Goal: Contribute content: Add original content to the website for others to see

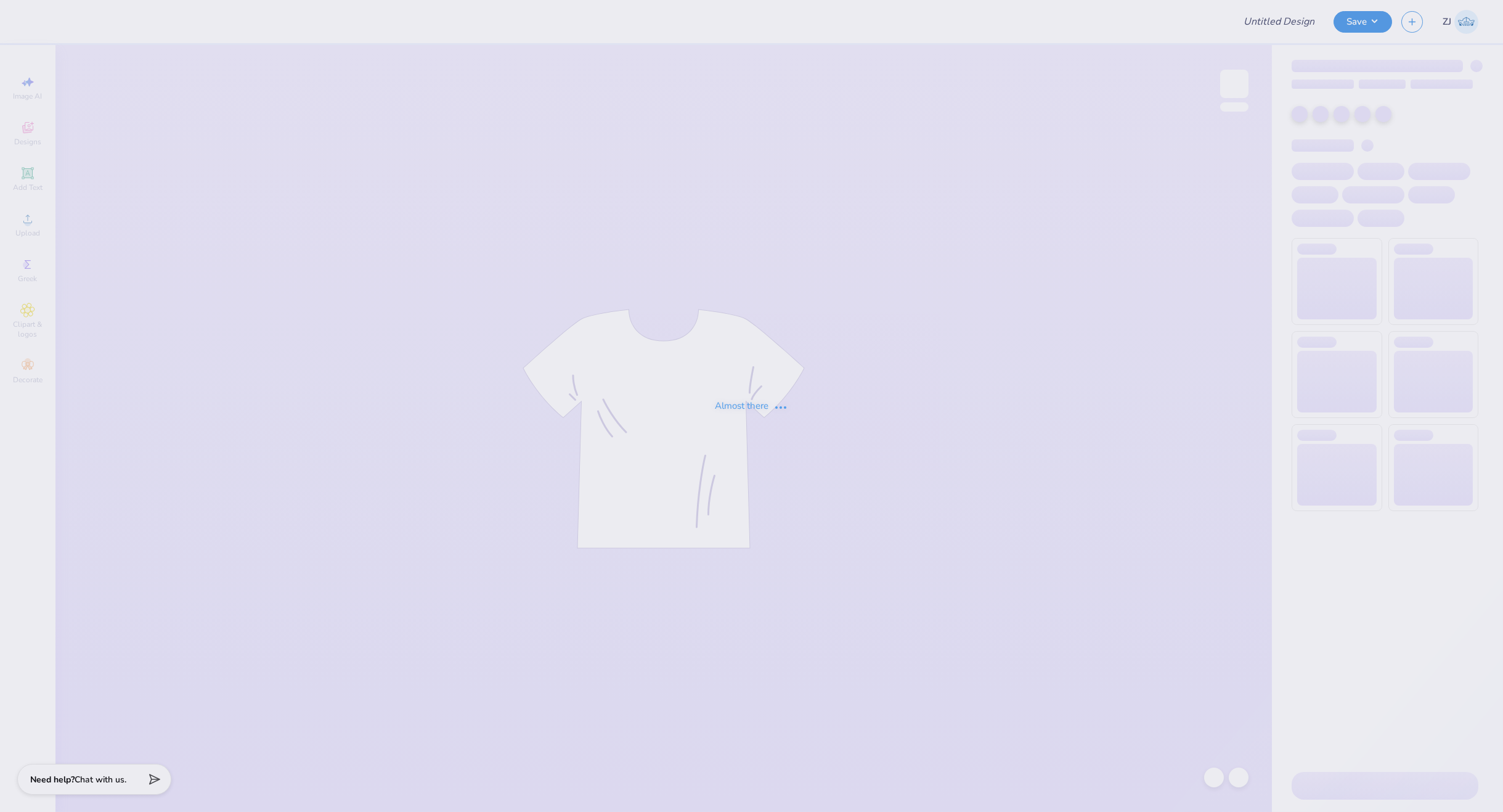
type input "AGR bus trip shirt 2"
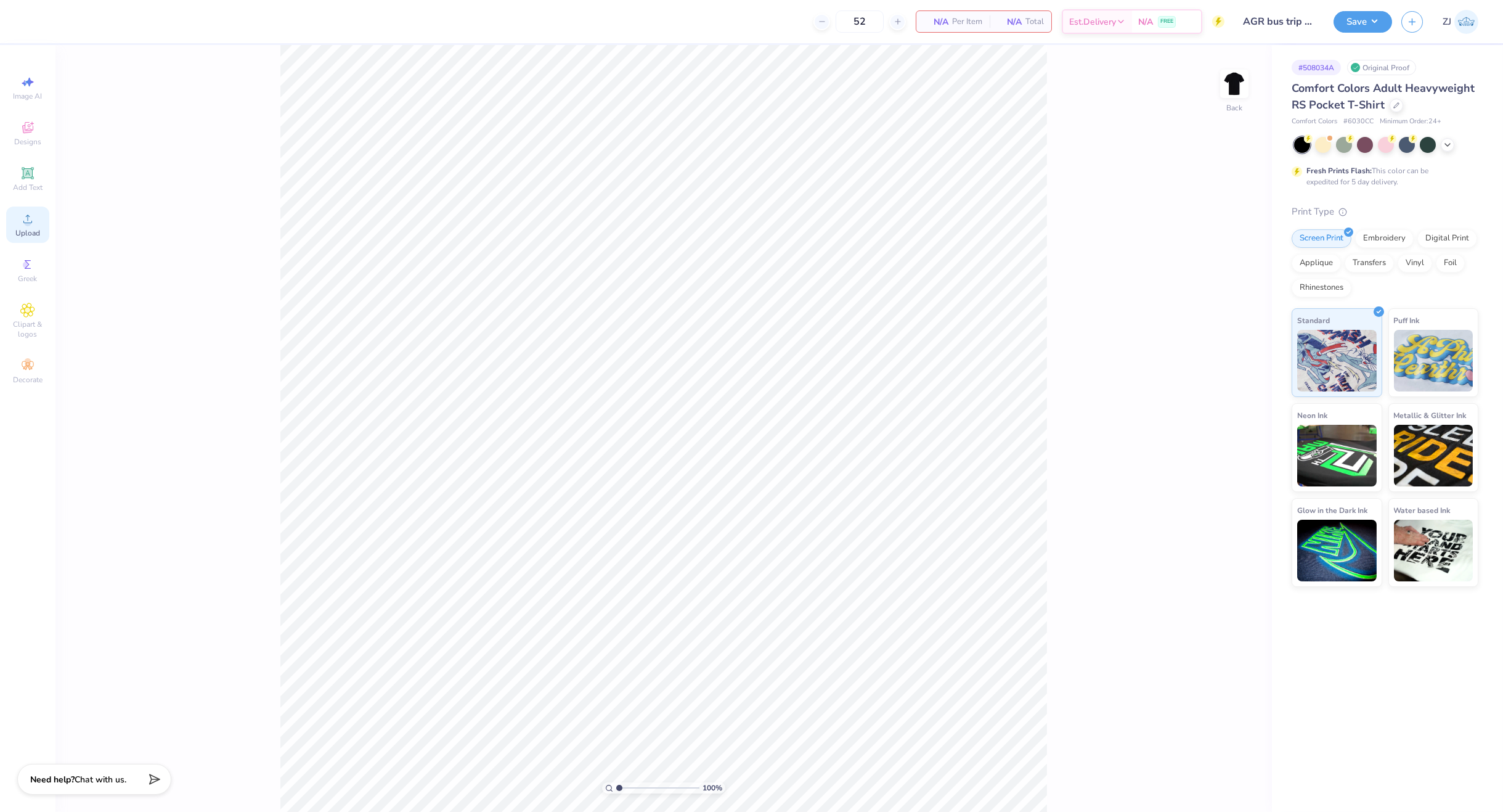
click at [37, 229] on span "Upload" at bounding box center [28, 233] width 25 height 10
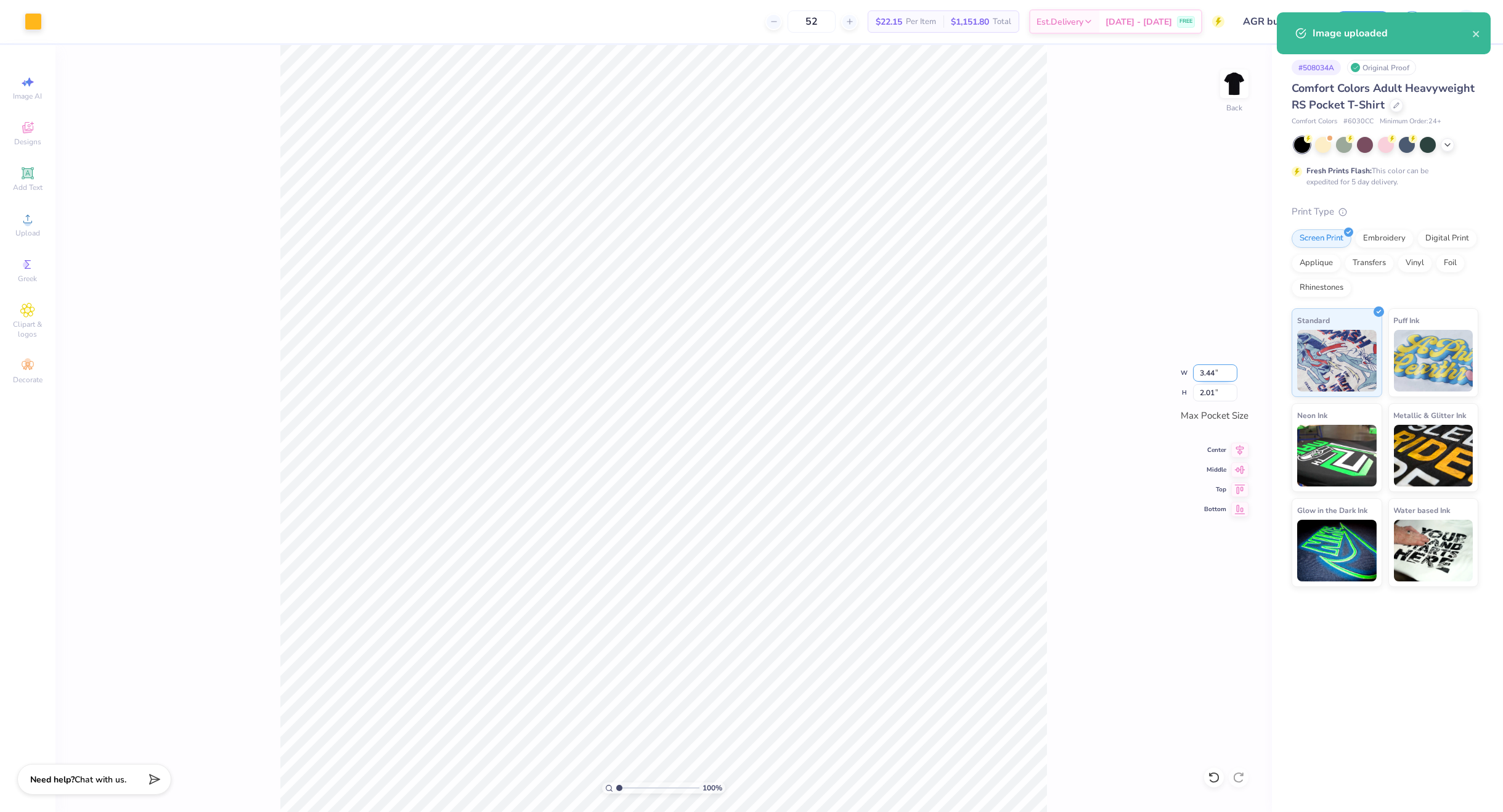
click at [1223, 370] on input "3.44" at bounding box center [1215, 373] width 44 height 17
type input "3.50"
type input "2.05"
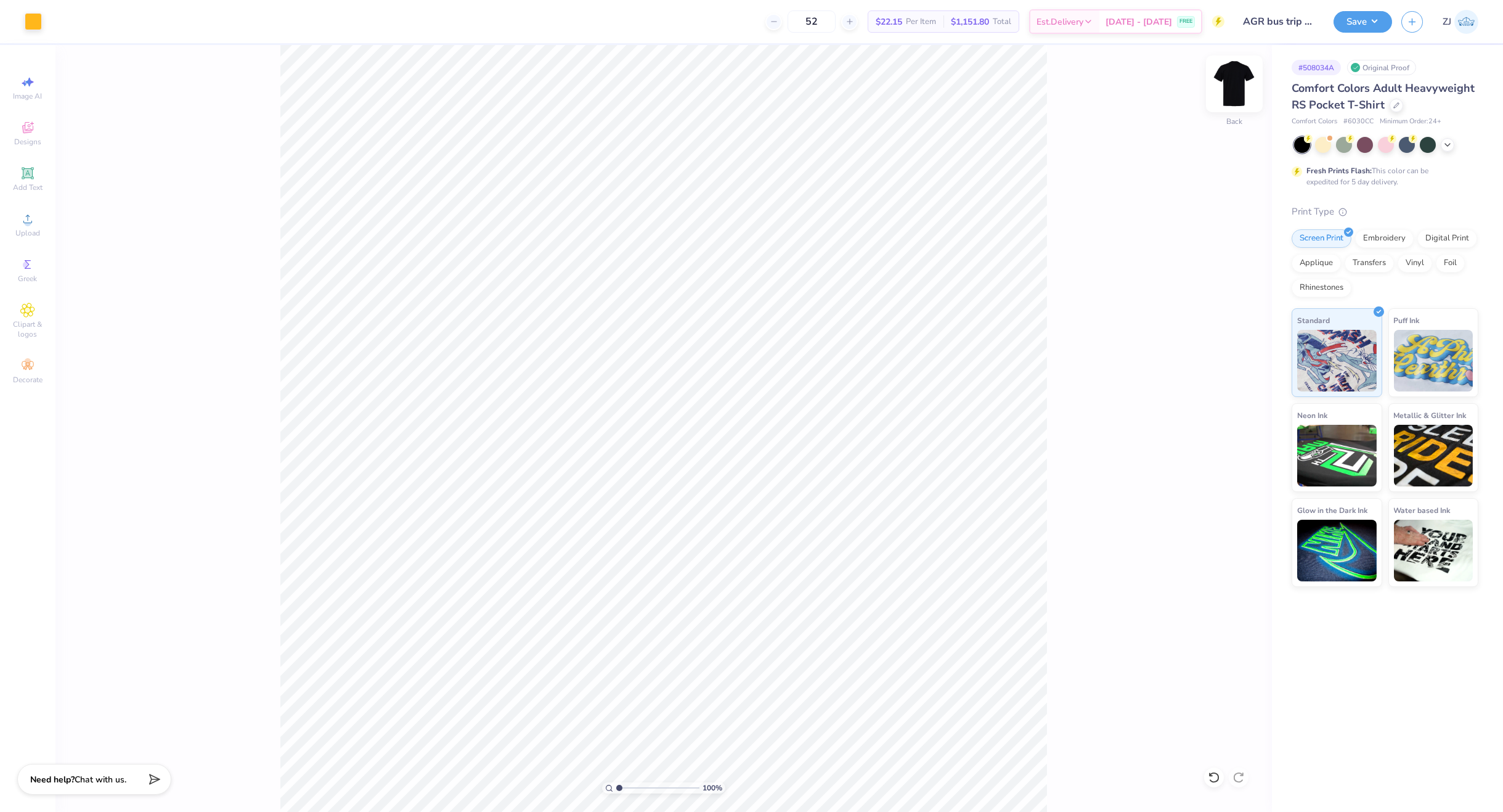
click at [1232, 97] on img at bounding box center [1234, 84] width 49 height 49
click at [39, 236] on div "Upload" at bounding box center [27, 225] width 43 height 36
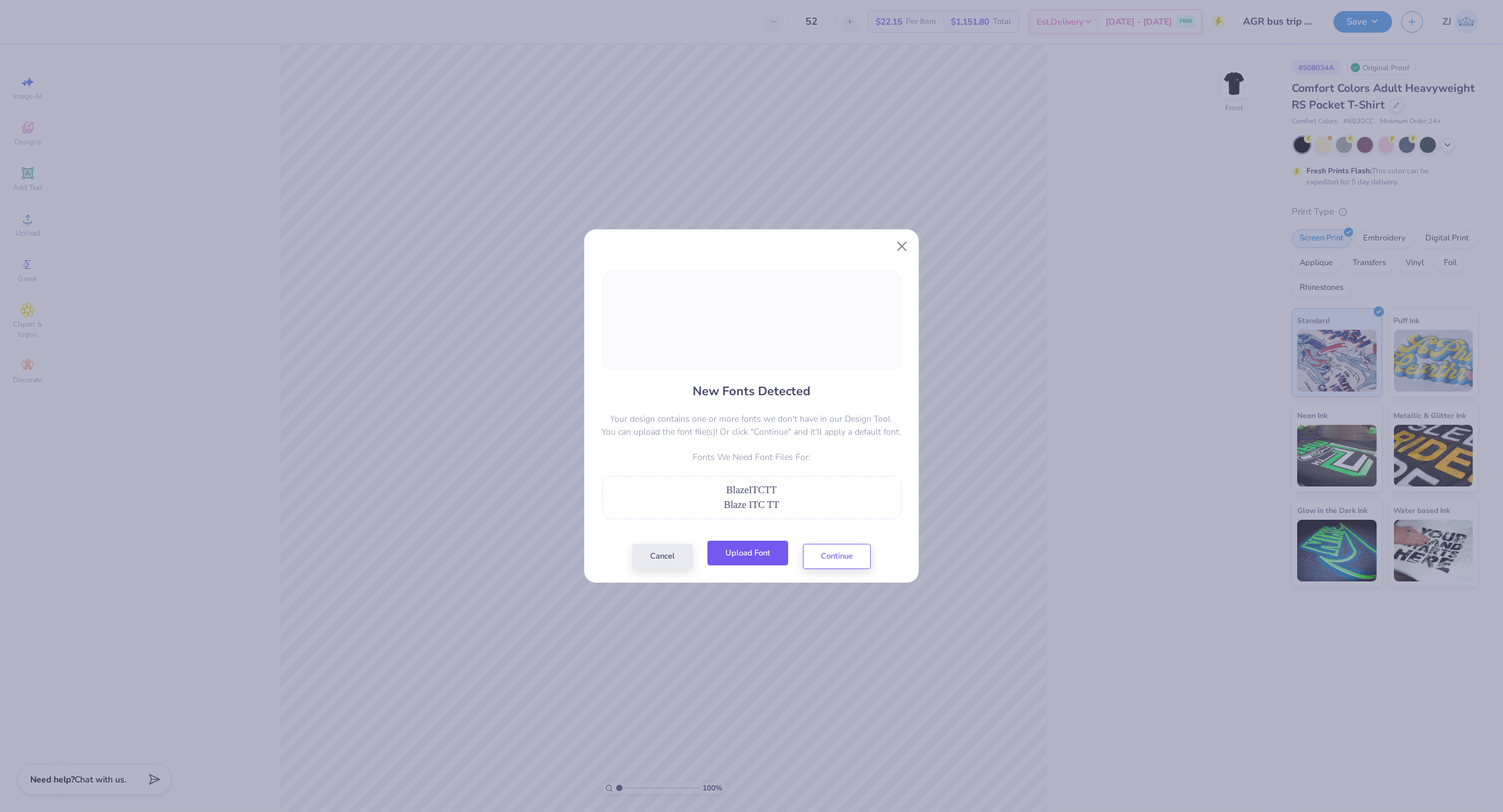
click at [769, 554] on button "Upload Font" at bounding box center [748, 553] width 81 height 25
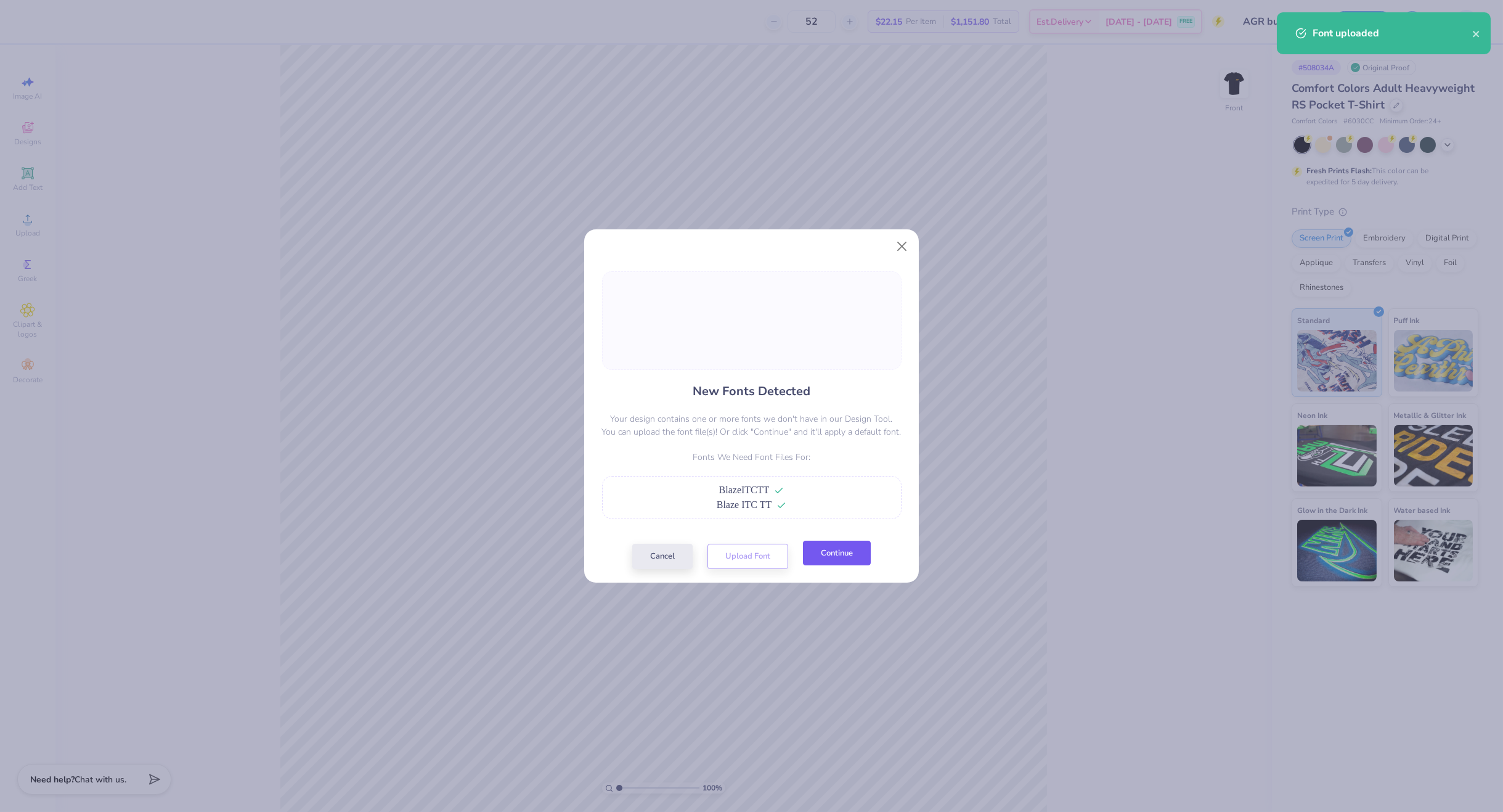
click at [845, 551] on button "Continue" at bounding box center [837, 553] width 67 height 25
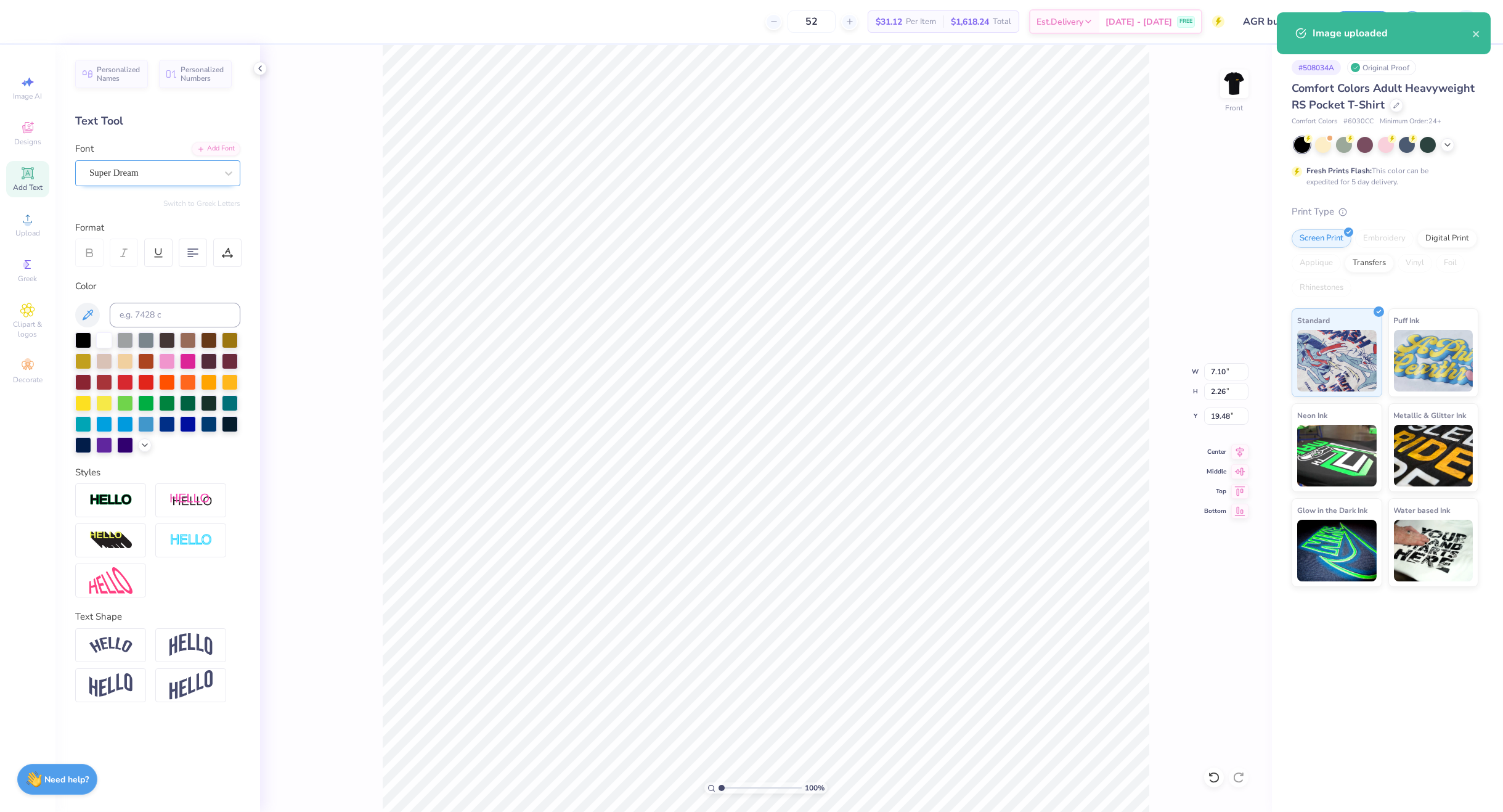
click at [129, 167] on div "Super Dream" at bounding box center [152, 173] width 129 height 19
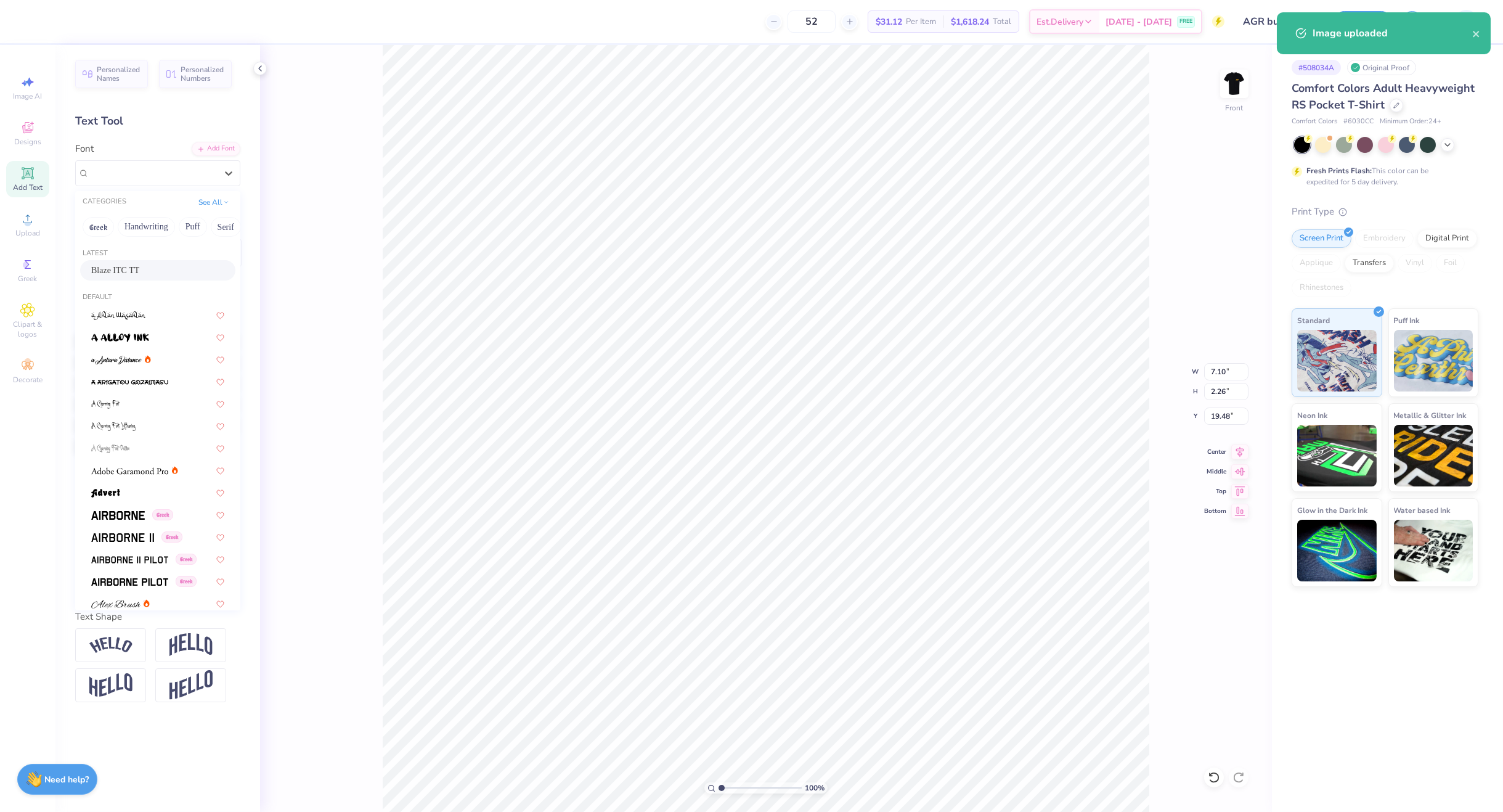
click at [111, 266] on span "Blaze ITC TT" at bounding box center [115, 271] width 48 height 13
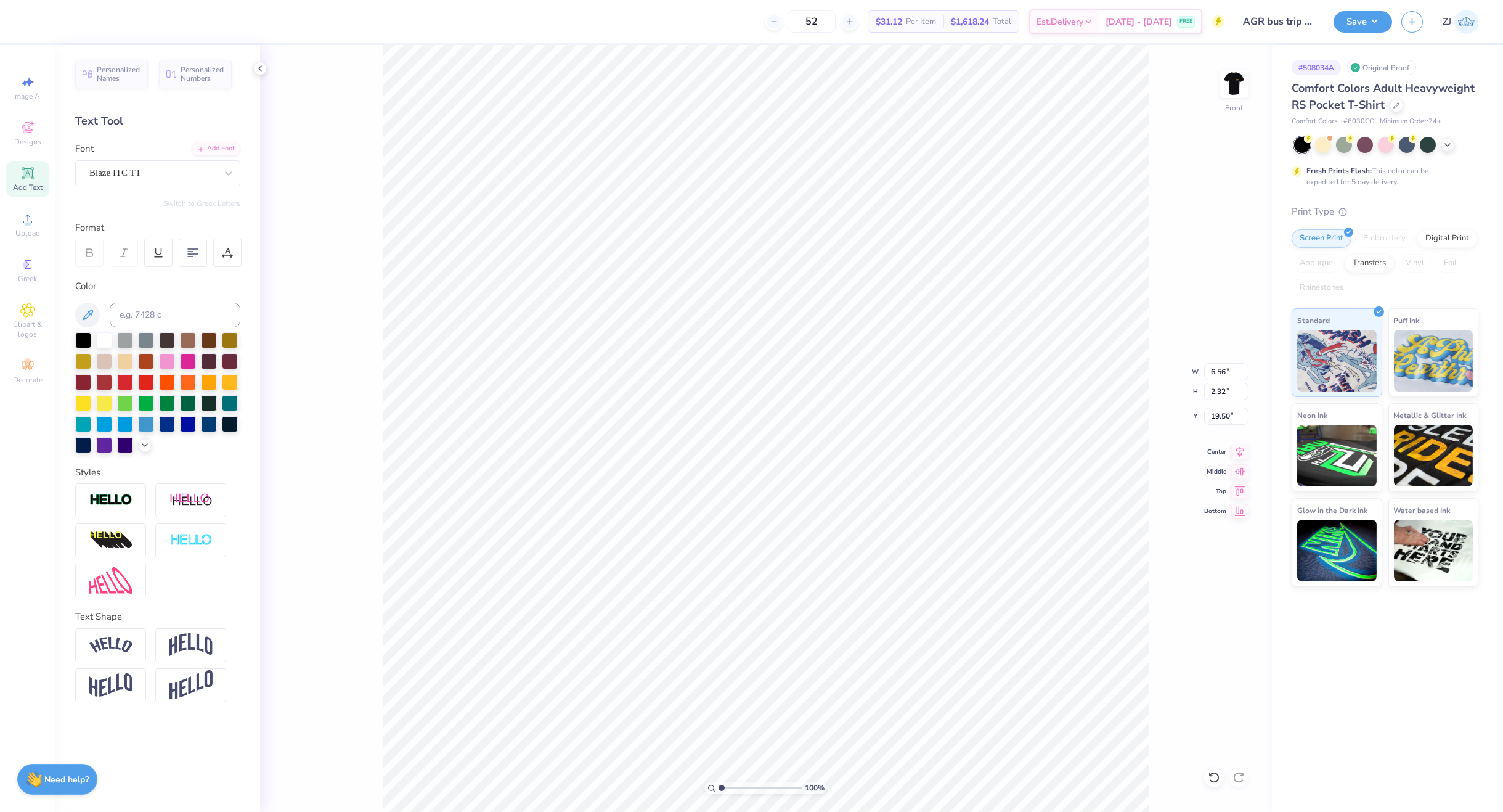
type input "6.56"
type input "2.32"
type input "19.50"
type input "19.63"
click at [1230, 373] on input "14.32" at bounding box center [1226, 372] width 44 height 17
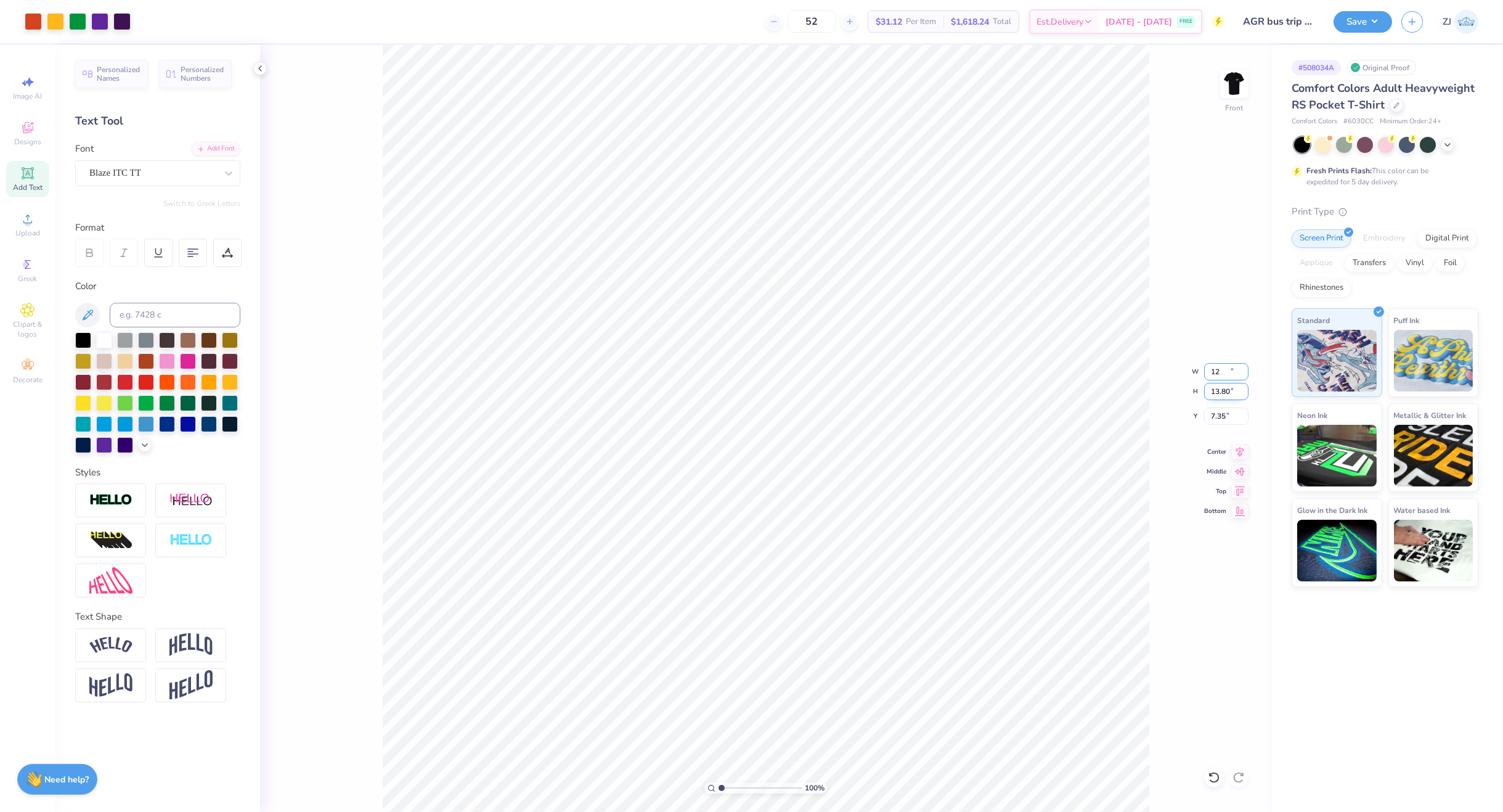
type input "12.00"
type input "13.80"
type input "7.35"
click at [1221, 394] on input "13.80" at bounding box center [1226, 391] width 44 height 17
type input "15"
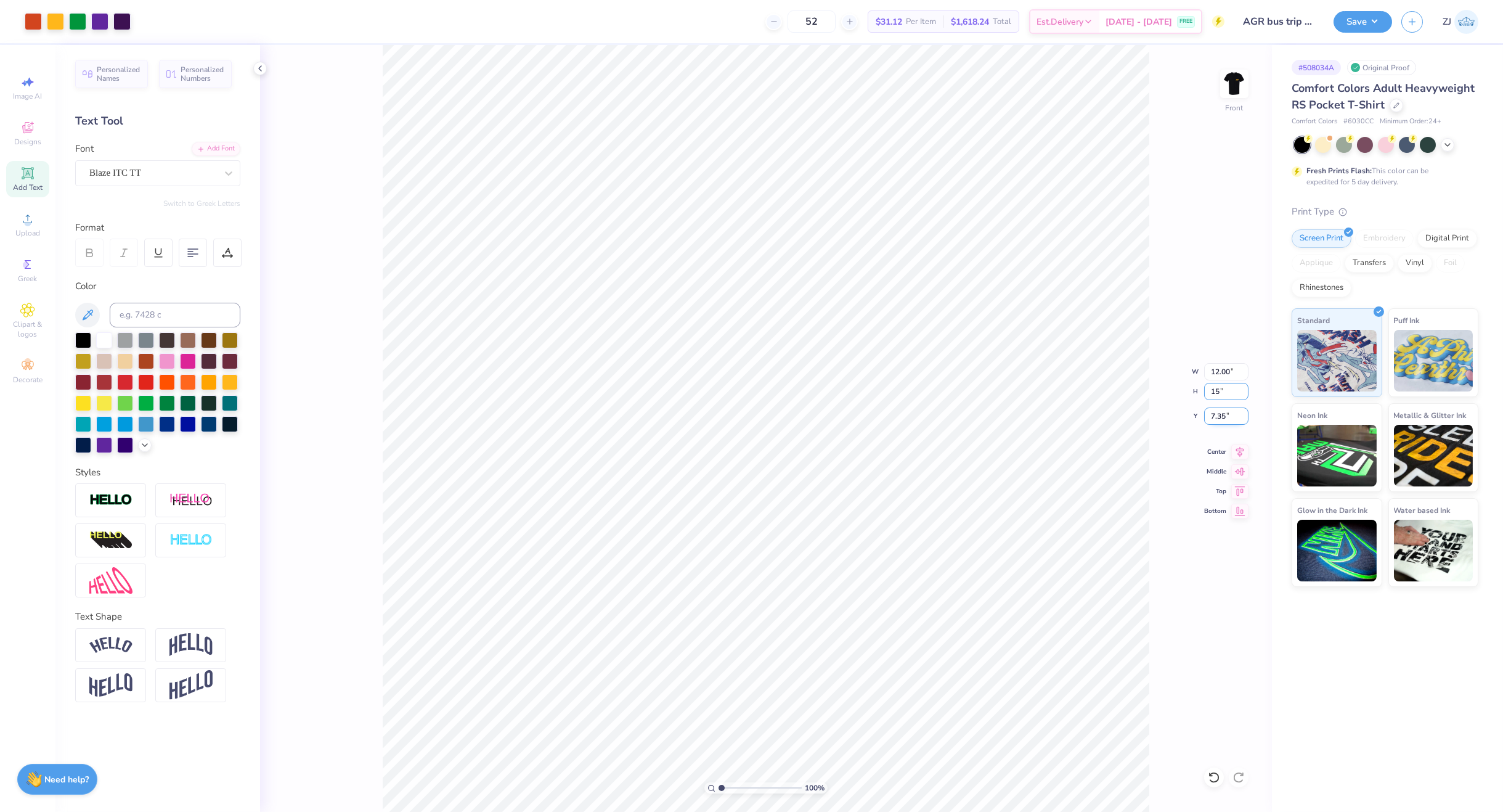
type input "13.04"
type input "15.00"
type input "6.75"
click at [1219, 377] on input "13.04" at bounding box center [1226, 372] width 44 height 17
type input "12.50"
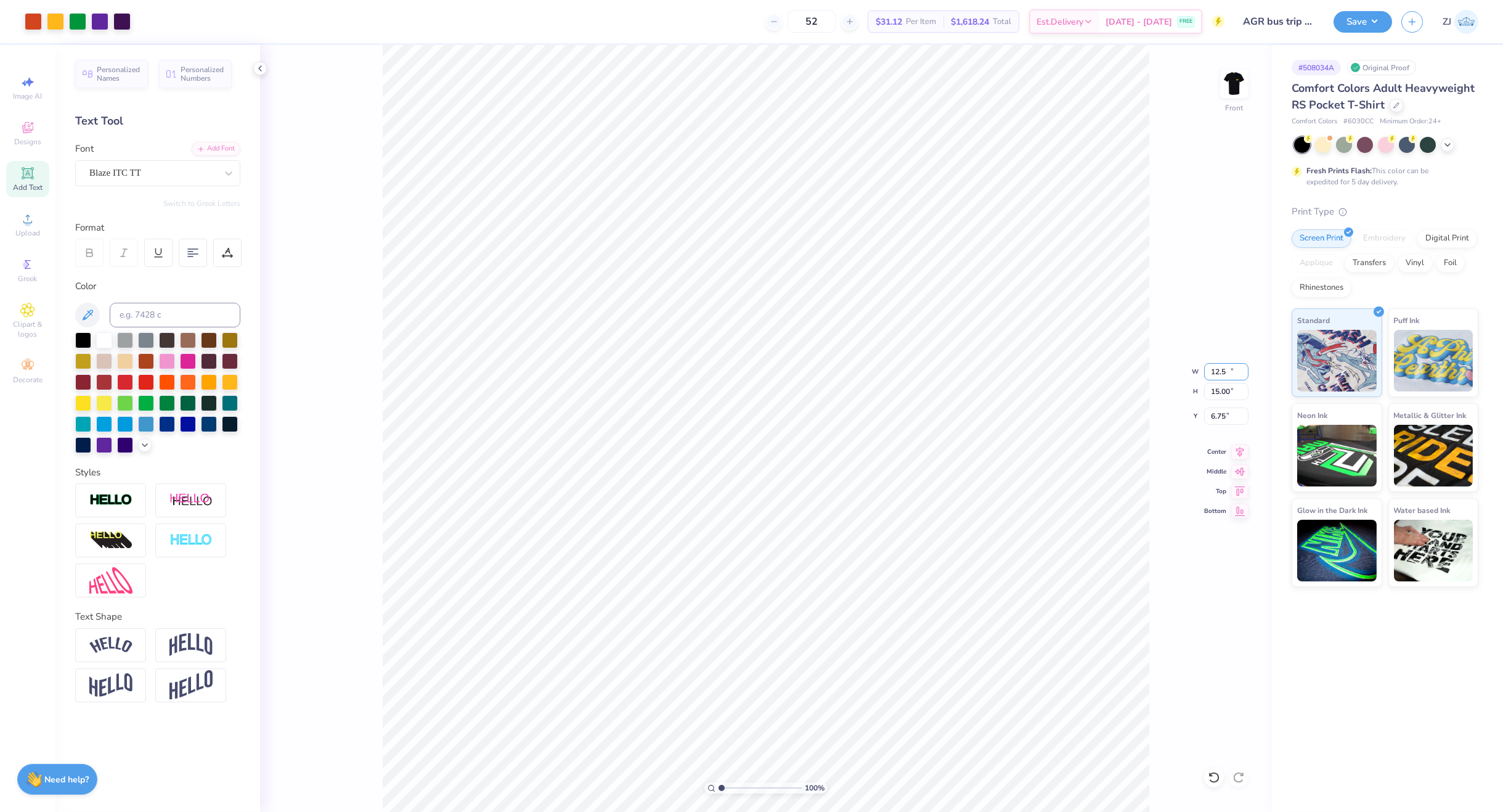
type input "14.37"
click at [1226, 418] on input "7.06" at bounding box center [1226, 416] width 44 height 17
type input "3.00"
click at [1372, 17] on button "Save" at bounding box center [1363, 20] width 59 height 22
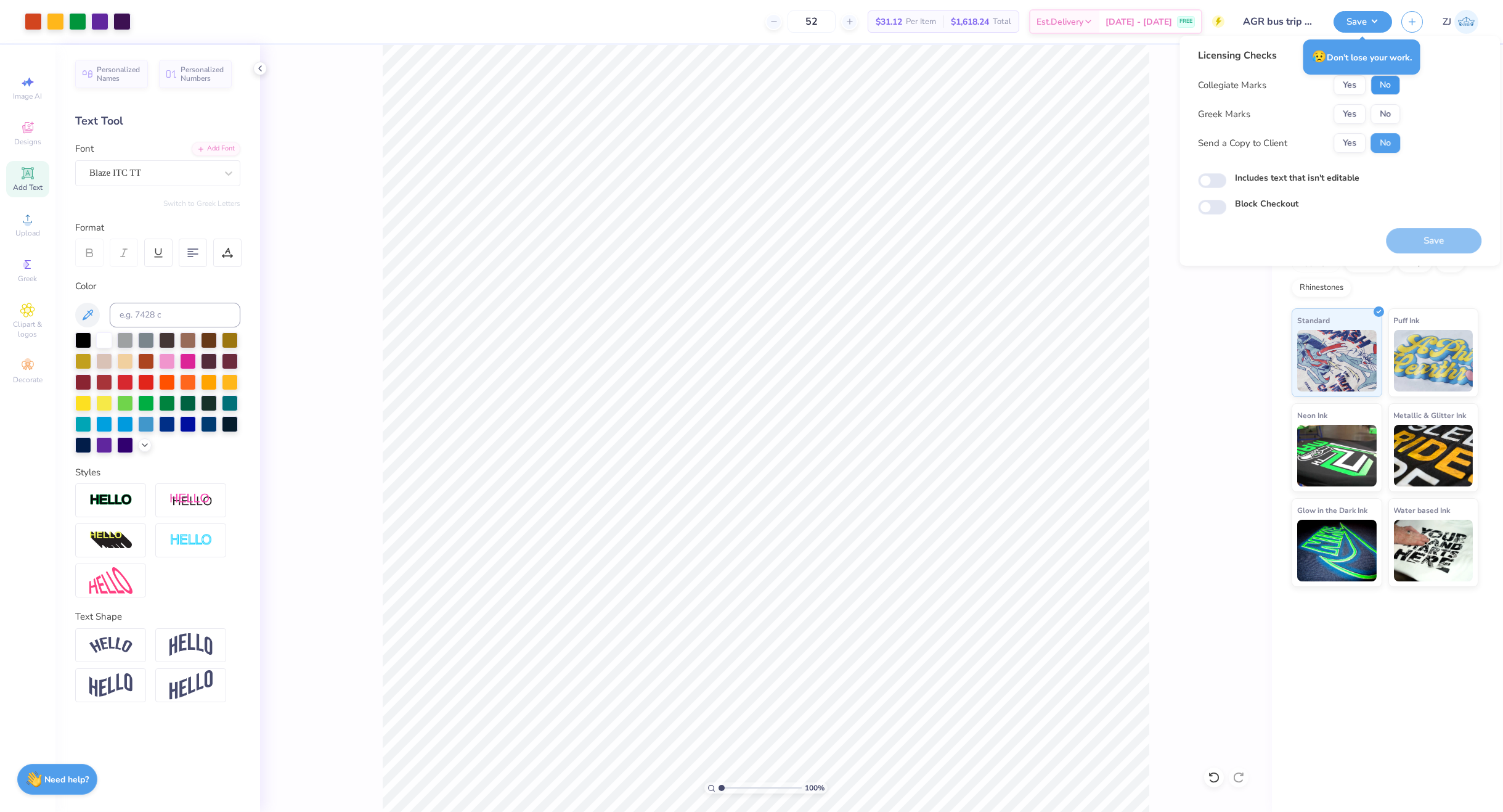
click at [1385, 91] on button "No" at bounding box center [1385, 85] width 30 height 20
click at [1348, 113] on button "Yes" at bounding box center [1350, 114] width 32 height 20
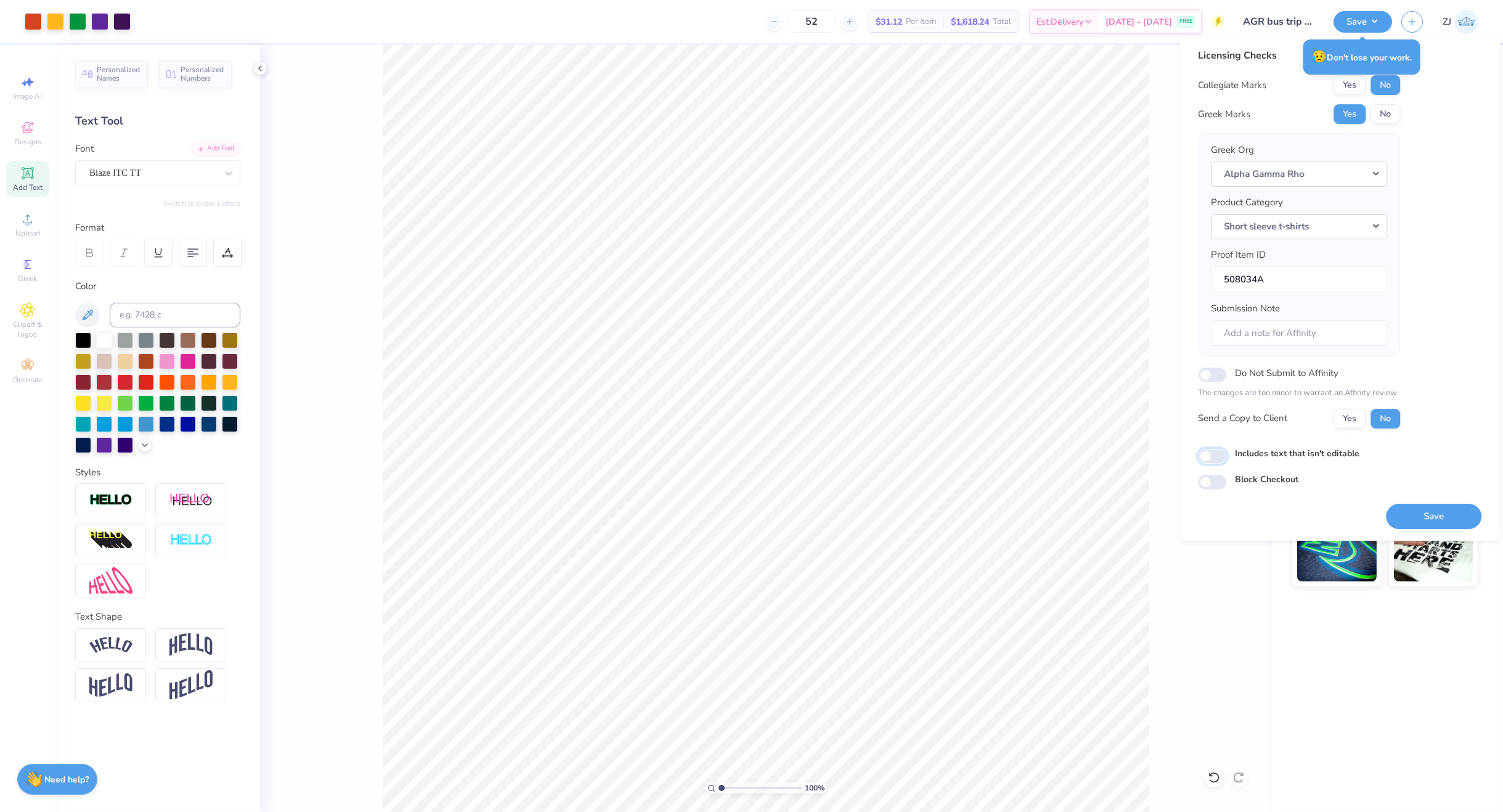
click at [1212, 455] on input "Includes text that isn't editable" at bounding box center [1212, 456] width 28 height 15
checkbox input "true"
click at [1429, 517] on button "Save" at bounding box center [1434, 516] width 96 height 25
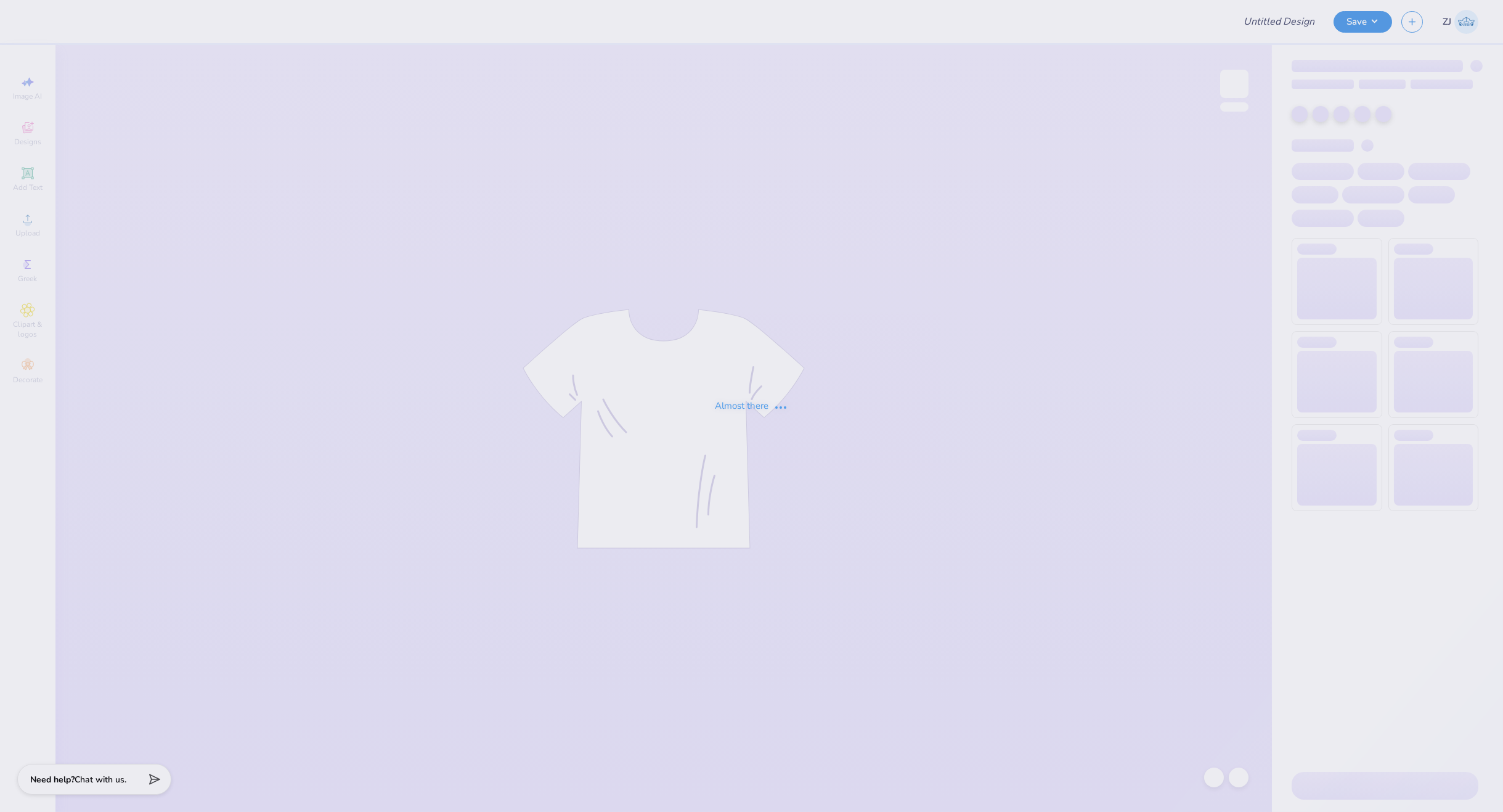
type input "pi phi pihol edit"
